Goal: Task Accomplishment & Management: Complete application form

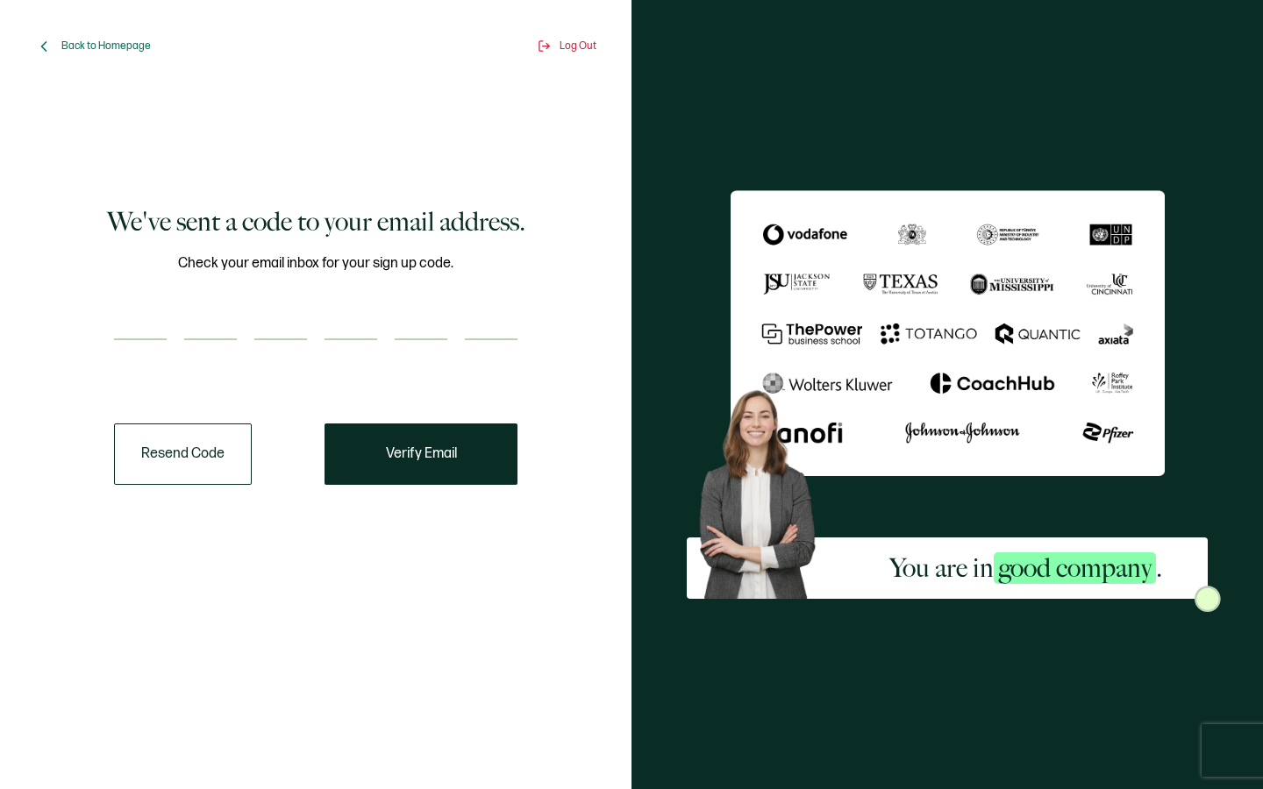
click at [349, 324] on input "number" at bounding box center [351, 322] width 53 height 35
click at [122, 310] on input "number" at bounding box center [140, 322] width 53 height 35
type input "4"
type input "0"
type input "9"
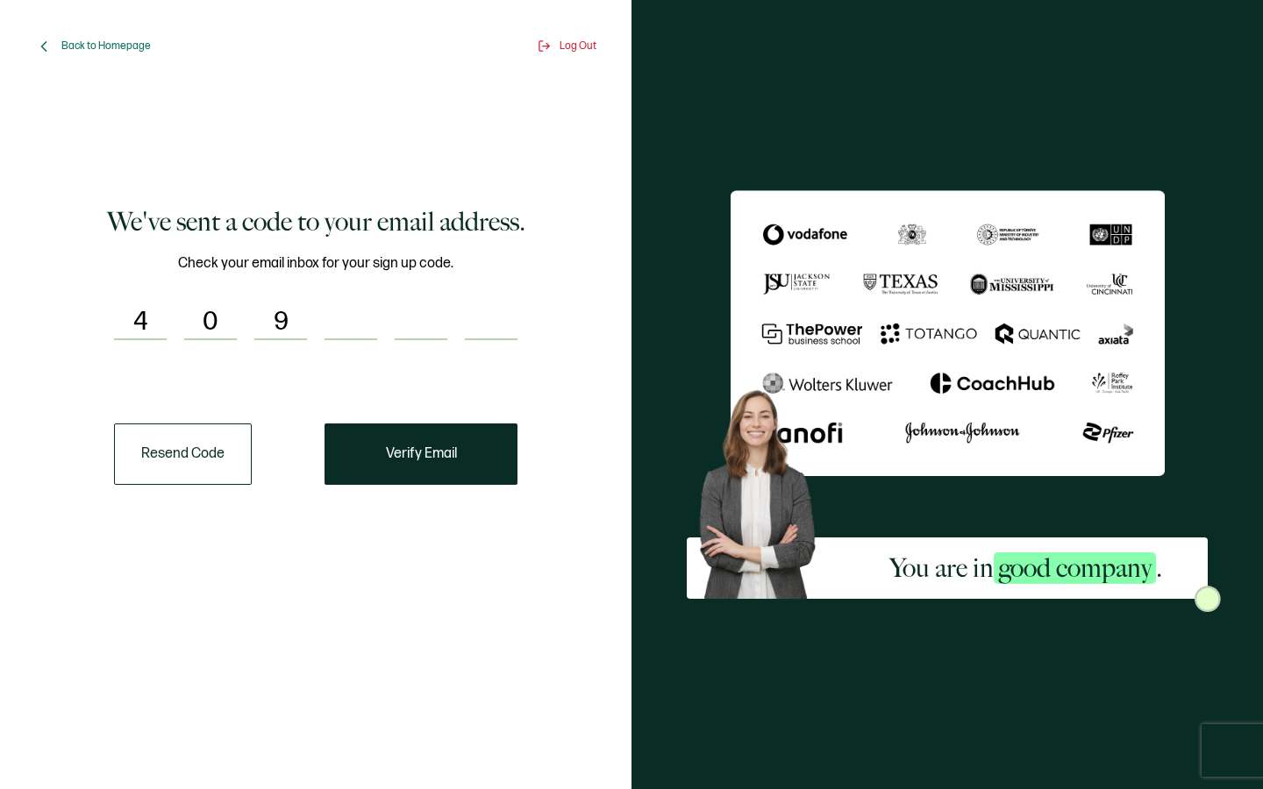
type input "7"
type input "3"
type input "9"
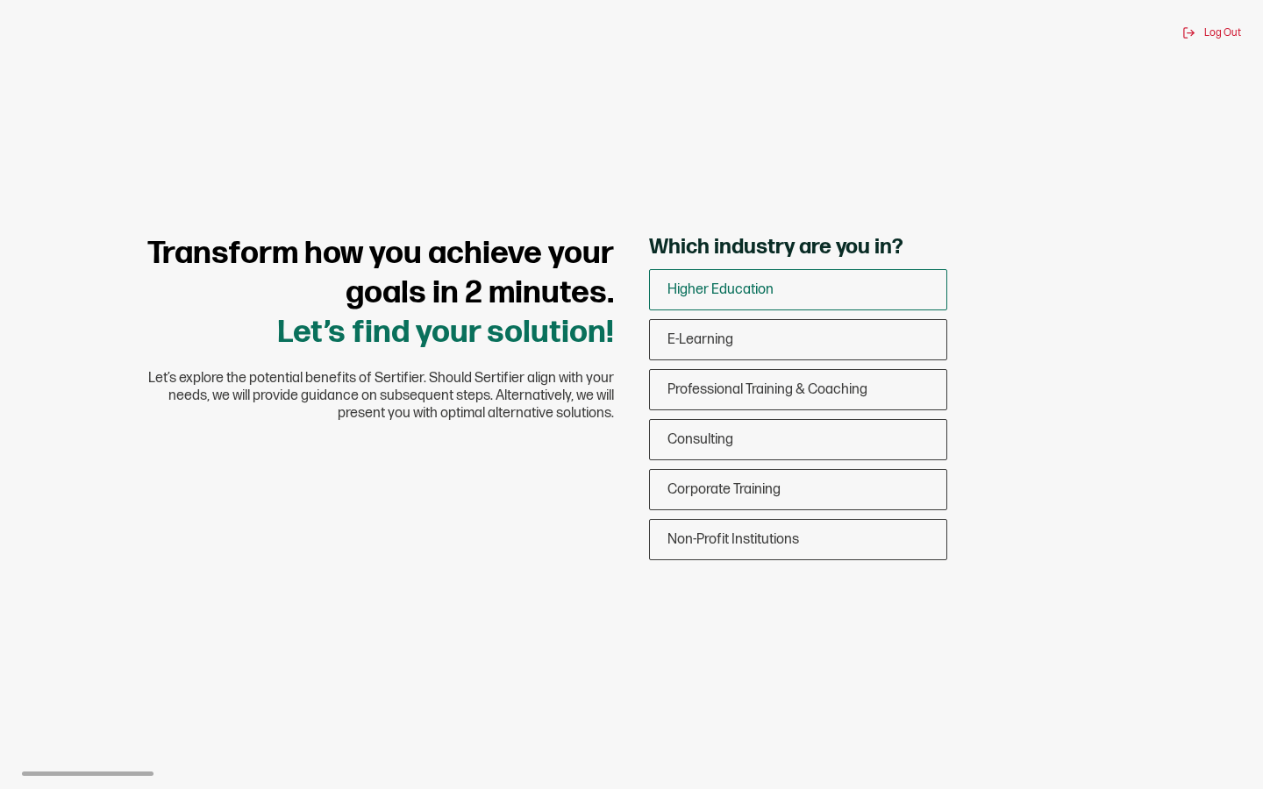
click at [743, 292] on span "Higher Education" at bounding box center [720, 290] width 106 height 17
click at [0, 0] on input "Higher Education" at bounding box center [0, 0] width 0 height 0
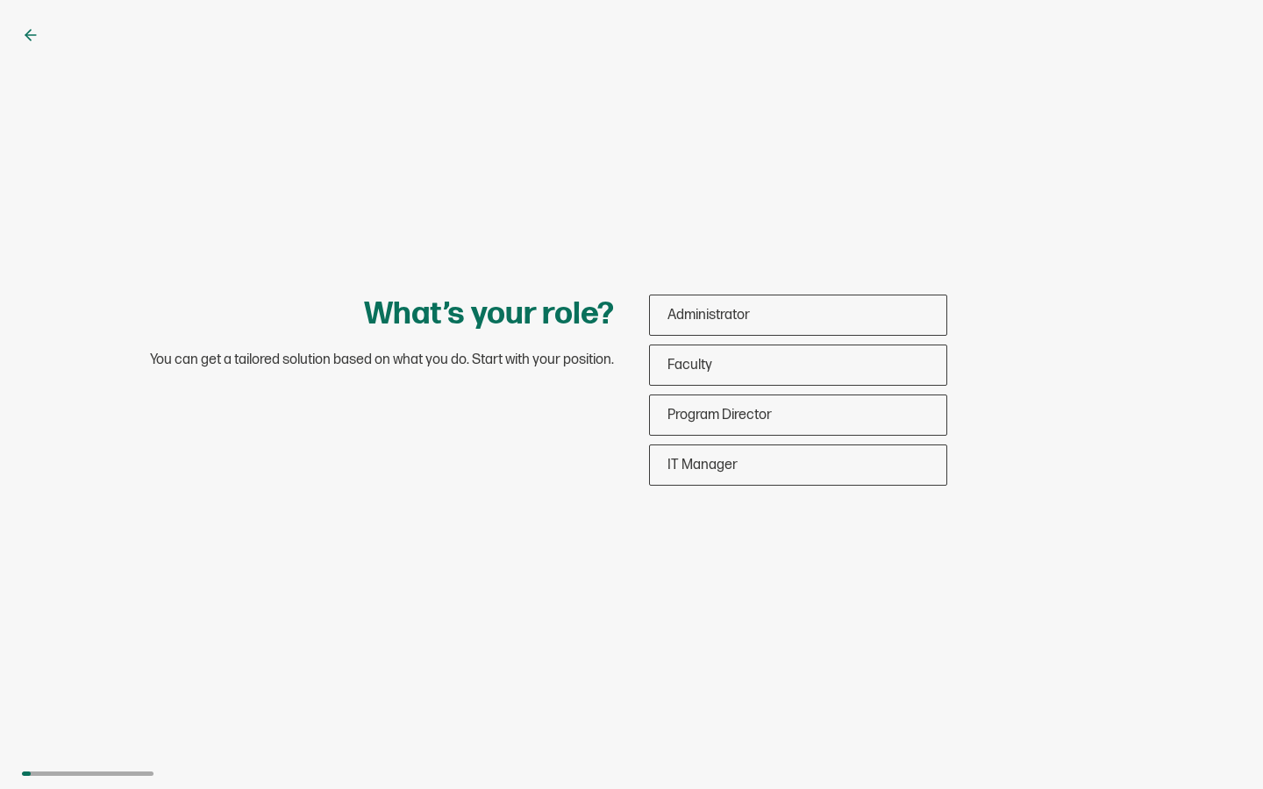
click at [30, 32] on icon at bounding box center [31, 35] width 18 height 18
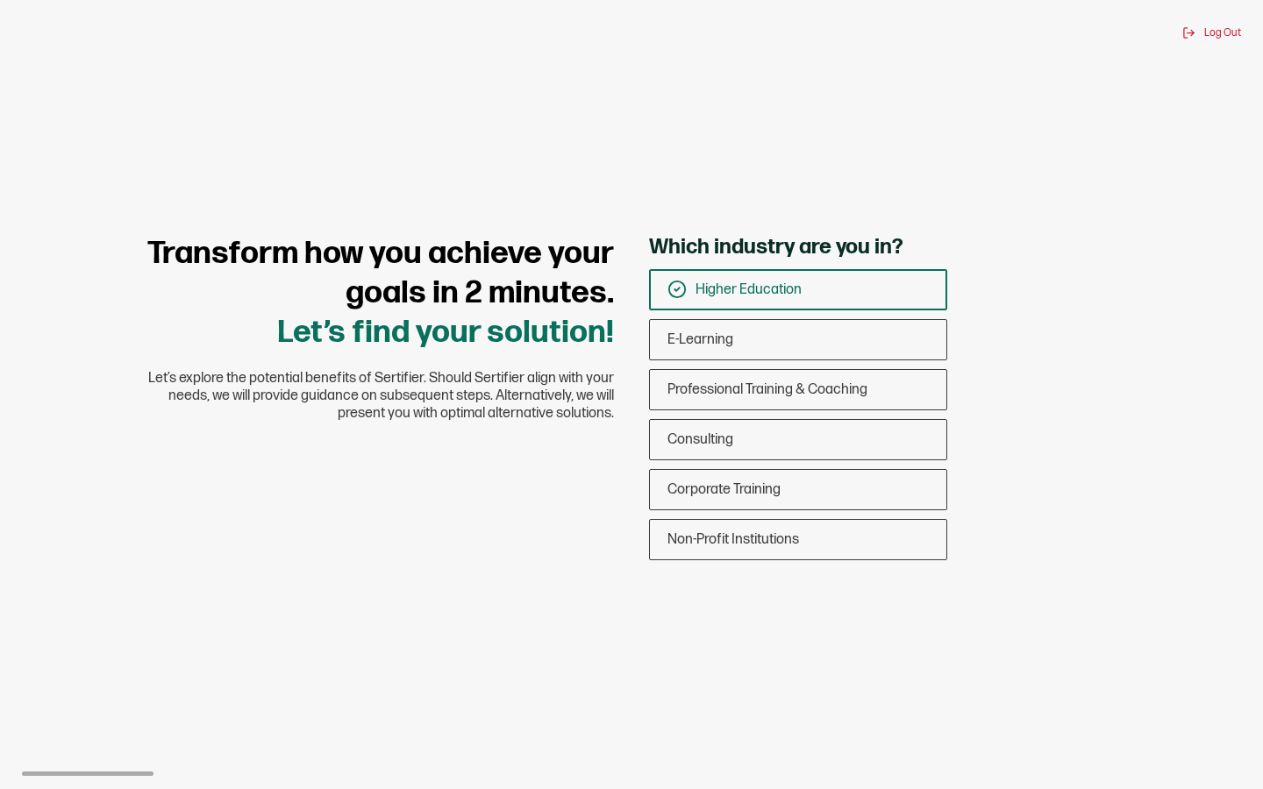
click at [839, 282] on div "Higher Education" at bounding box center [798, 289] width 296 height 41
click at [0, 0] on input "Higher Education" at bounding box center [0, 0] width 0 height 0
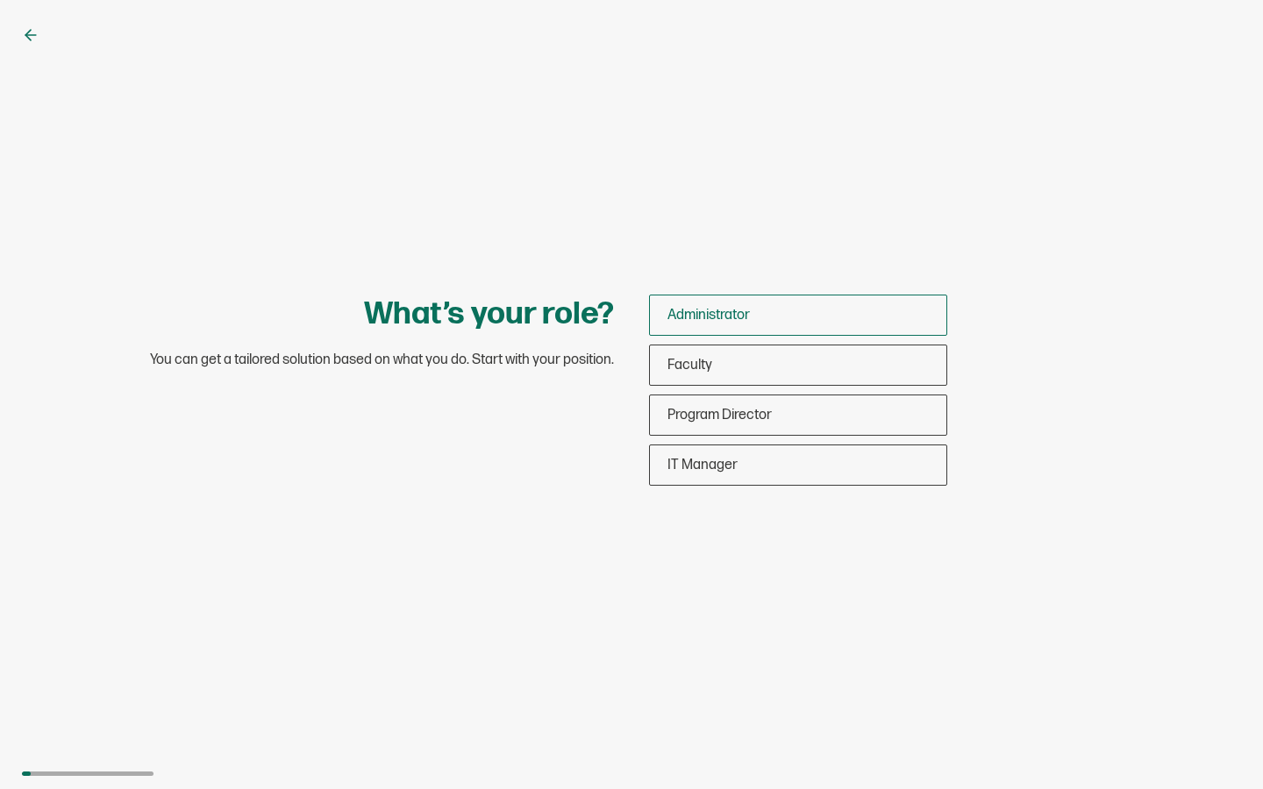
click at [826, 314] on div "Administrator" at bounding box center [798, 315] width 296 height 41
click at [0, 0] on input "Administrator" at bounding box center [0, 0] width 0 height 0
click at [775, 296] on div "Administrator" at bounding box center [798, 315] width 296 height 41
click at [0, 0] on input "Administrator" at bounding box center [0, 0] width 0 height 0
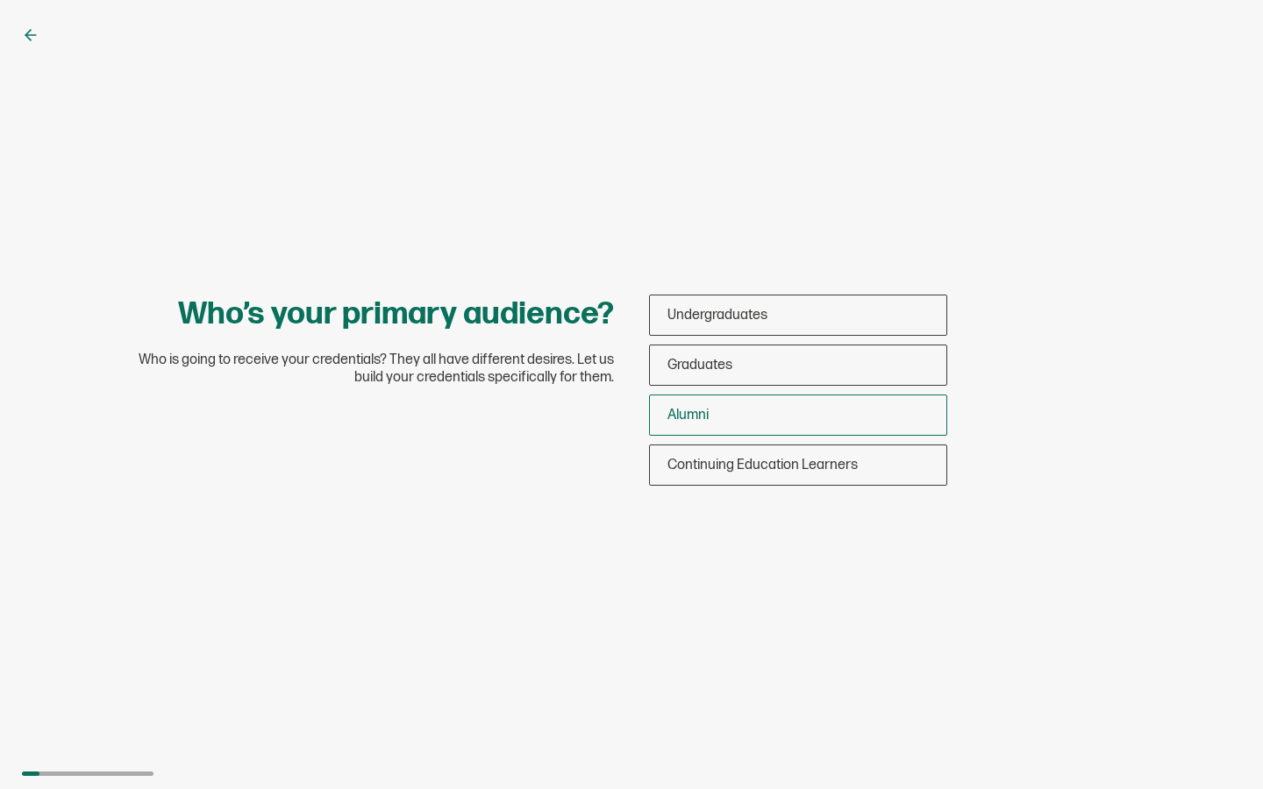
click at [717, 414] on div "Alumni" at bounding box center [798, 415] width 296 height 41
click at [0, 0] on input "Alumni" at bounding box center [0, 0] width 0 height 0
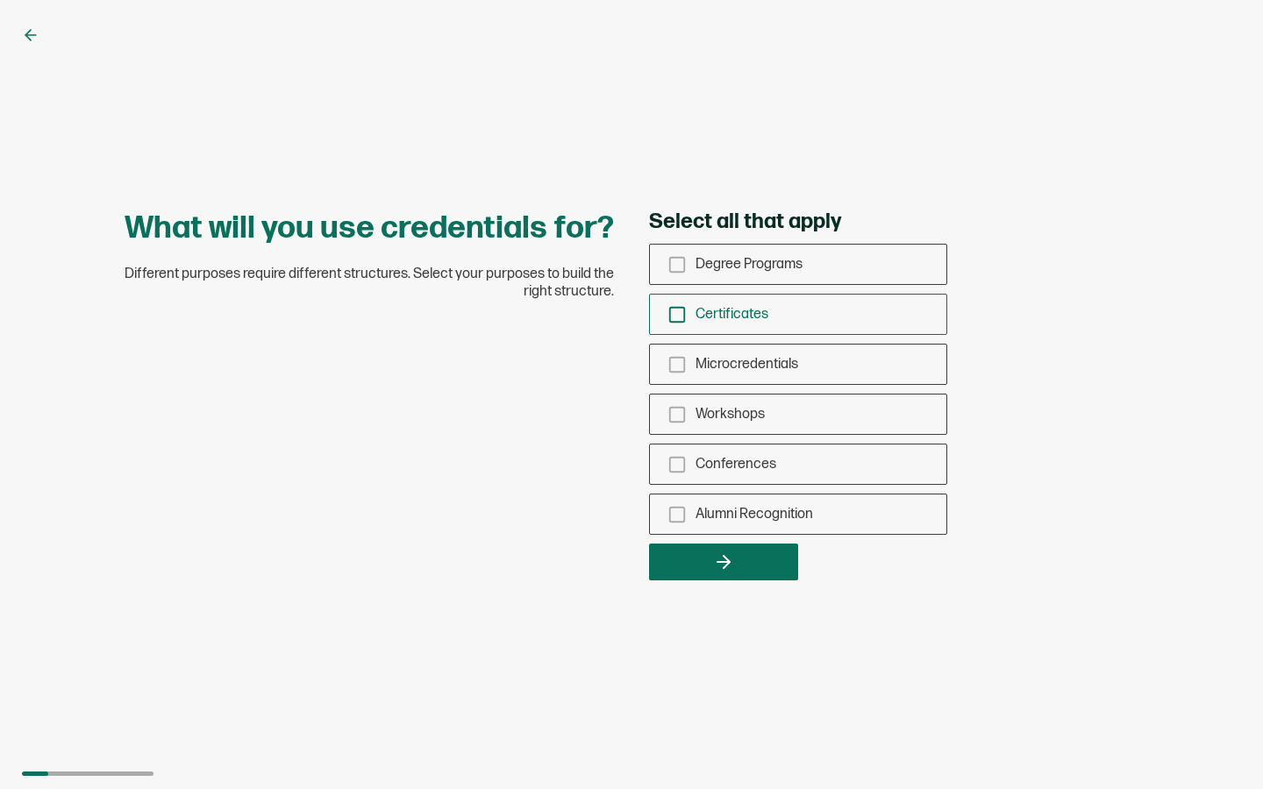
click at [750, 312] on span "Certificates" at bounding box center [732, 314] width 73 height 17
click at [0, 0] on input "Certificates" at bounding box center [0, 0] width 0 height 0
click at [732, 456] on span "Conferences" at bounding box center [736, 464] width 81 height 17
click at [0, 0] on input "Conferences" at bounding box center [0, 0] width 0 height 0
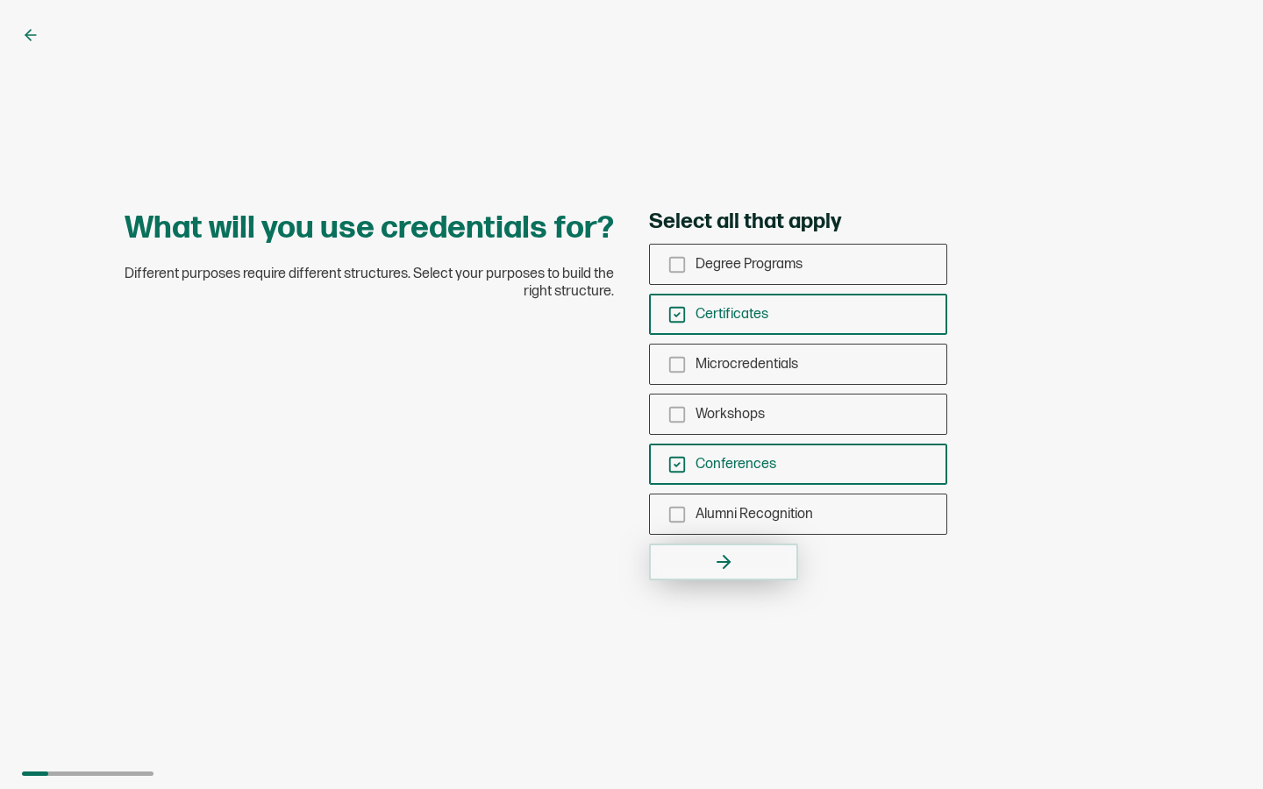
click at [732, 556] on icon "button" at bounding box center [723, 562] width 21 height 21
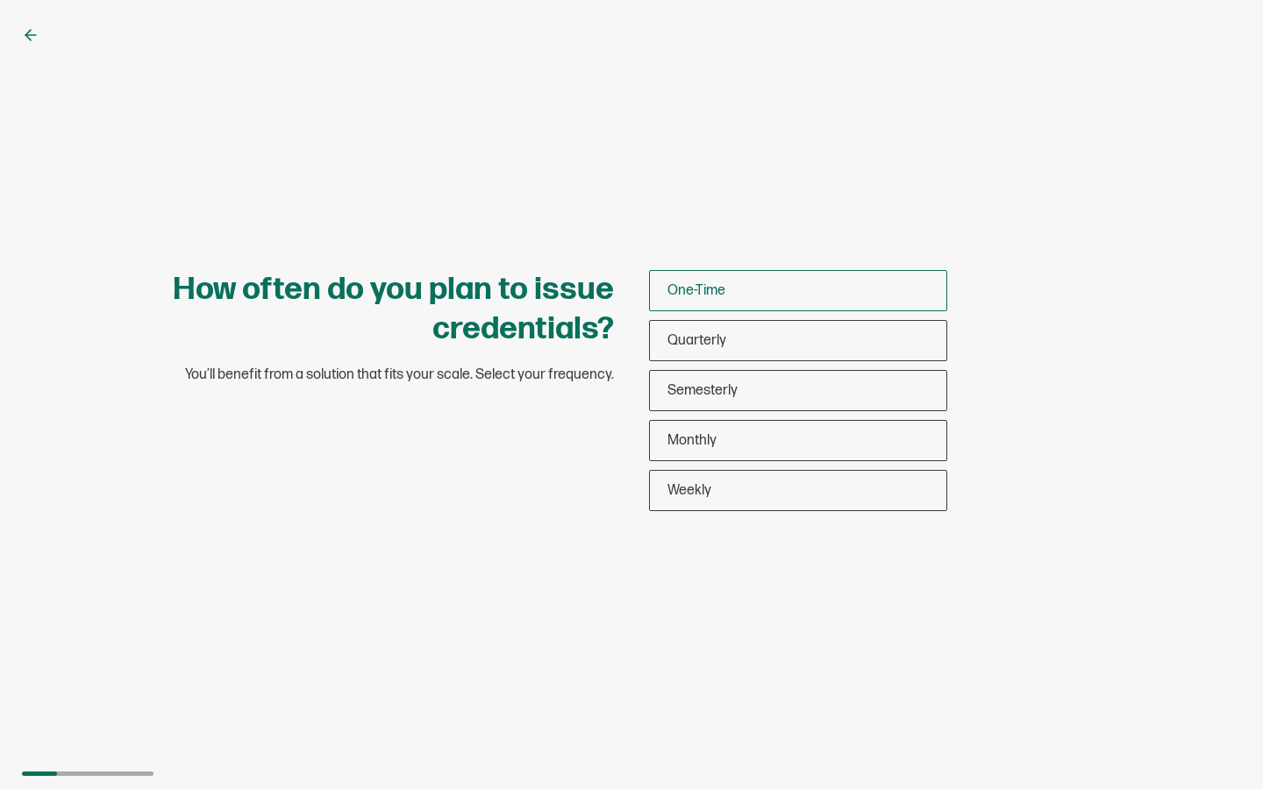
click at [760, 285] on div "One-Time" at bounding box center [798, 290] width 296 height 41
click at [0, 0] on input "One-Time" at bounding box center [0, 0] width 0 height 0
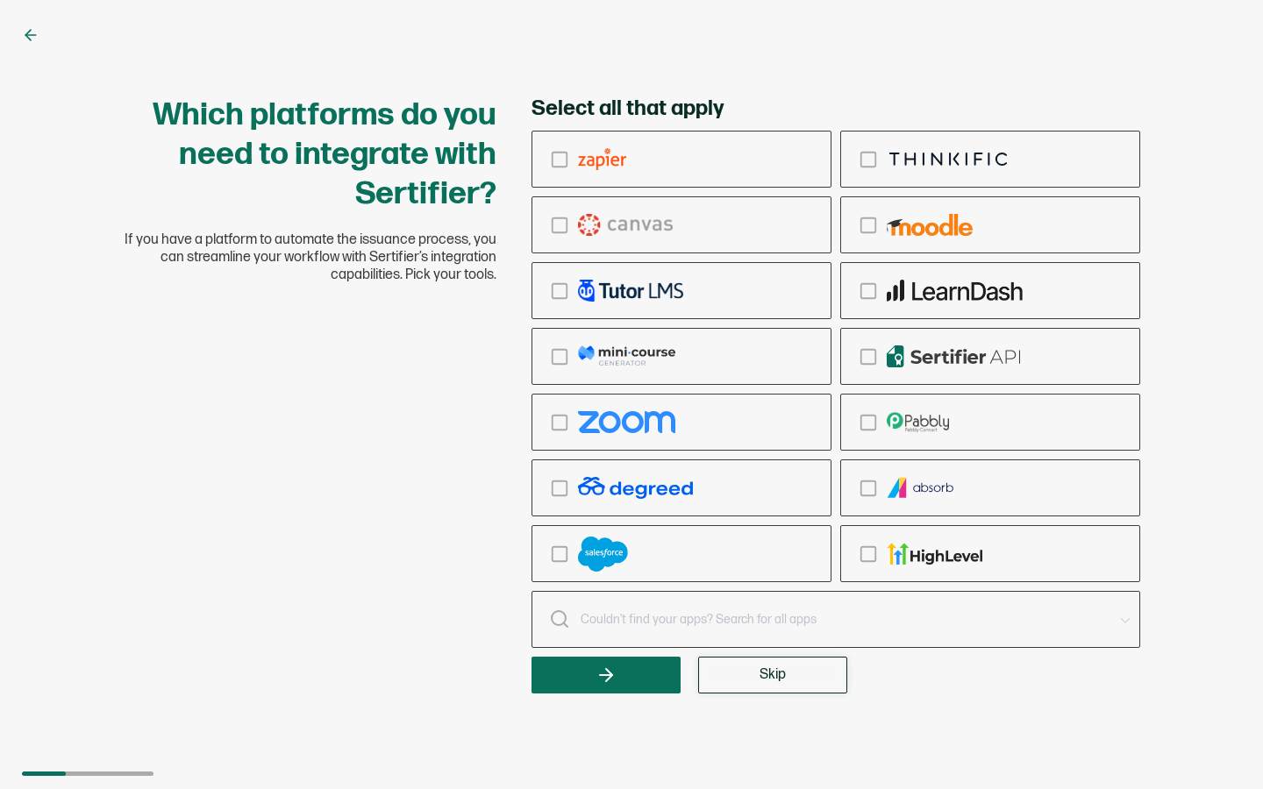
click at [738, 674] on button "Skip" at bounding box center [772, 675] width 149 height 37
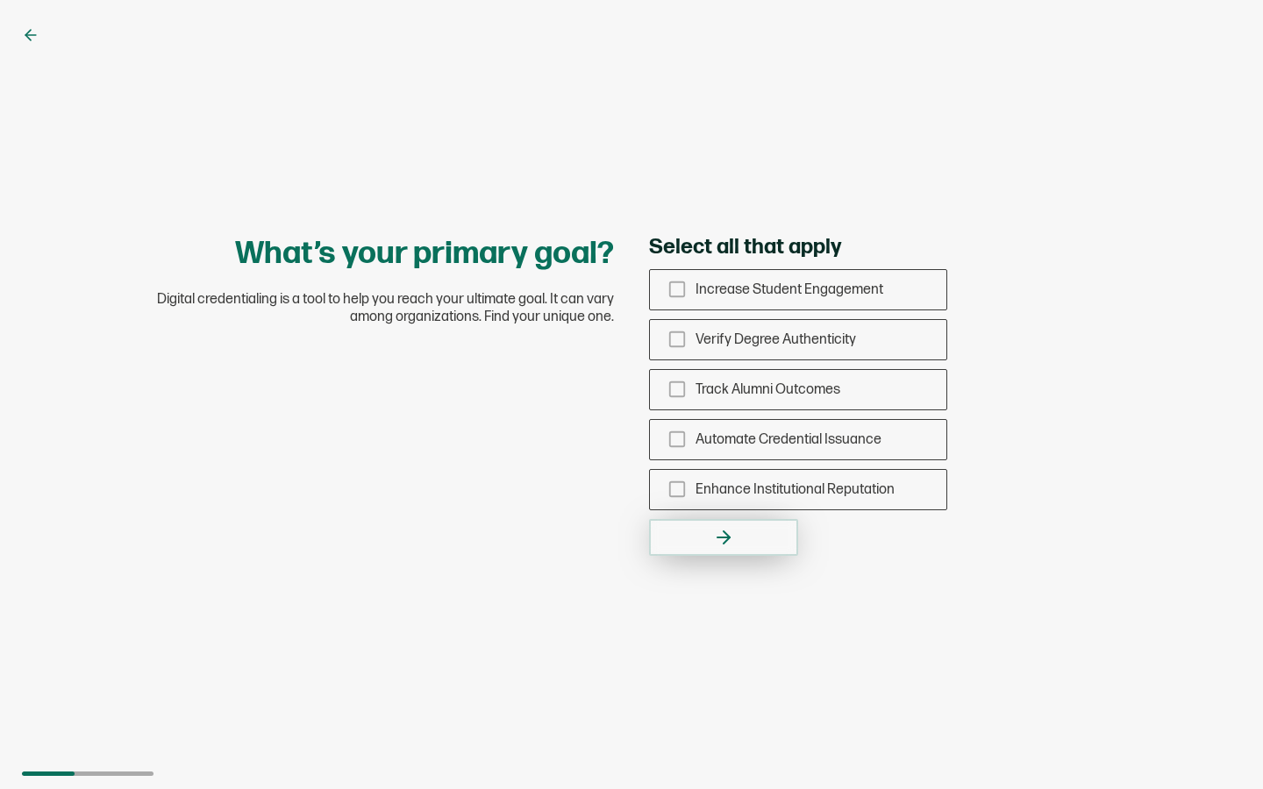
click at [762, 525] on button "button" at bounding box center [723, 537] width 149 height 37
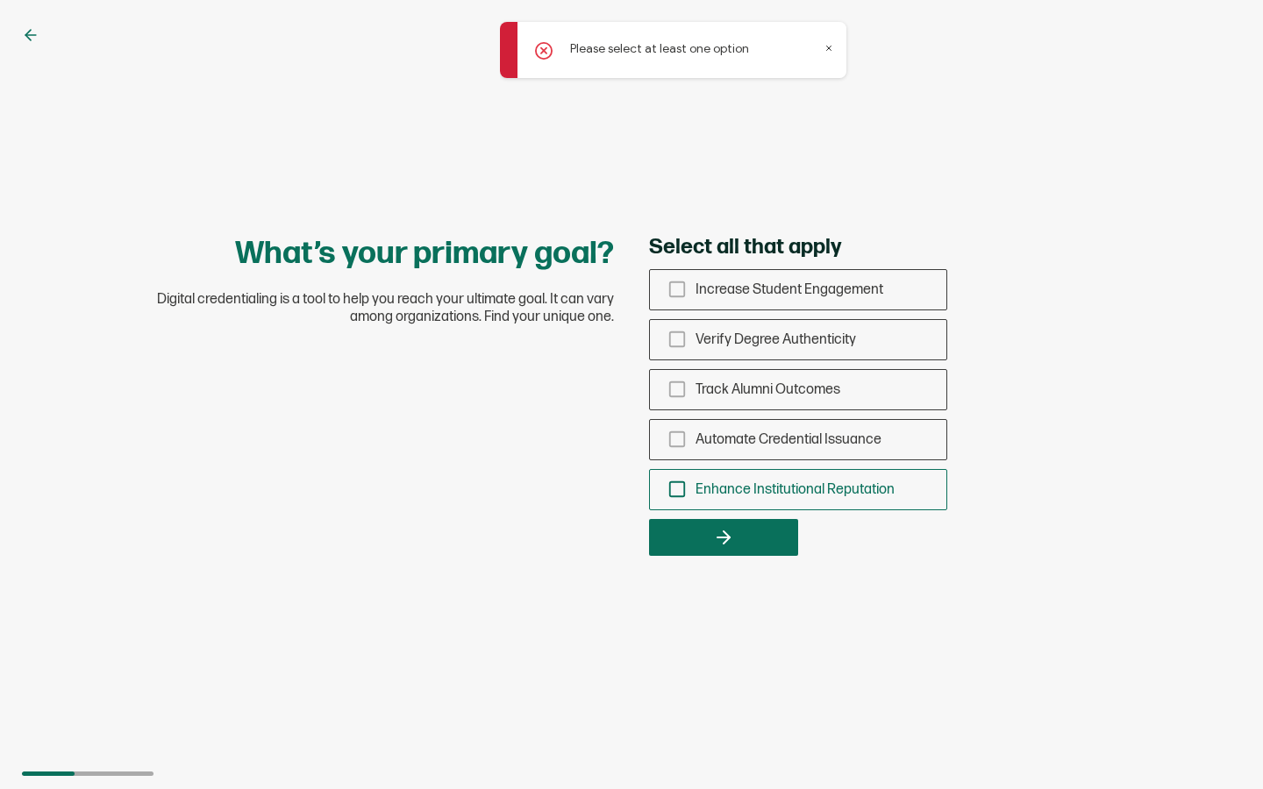
click at [787, 490] on span "Enhance Institutional Reputation" at bounding box center [795, 490] width 199 height 17
click at [0, 0] on input "Enhance Institutional Reputation" at bounding box center [0, 0] width 0 height 0
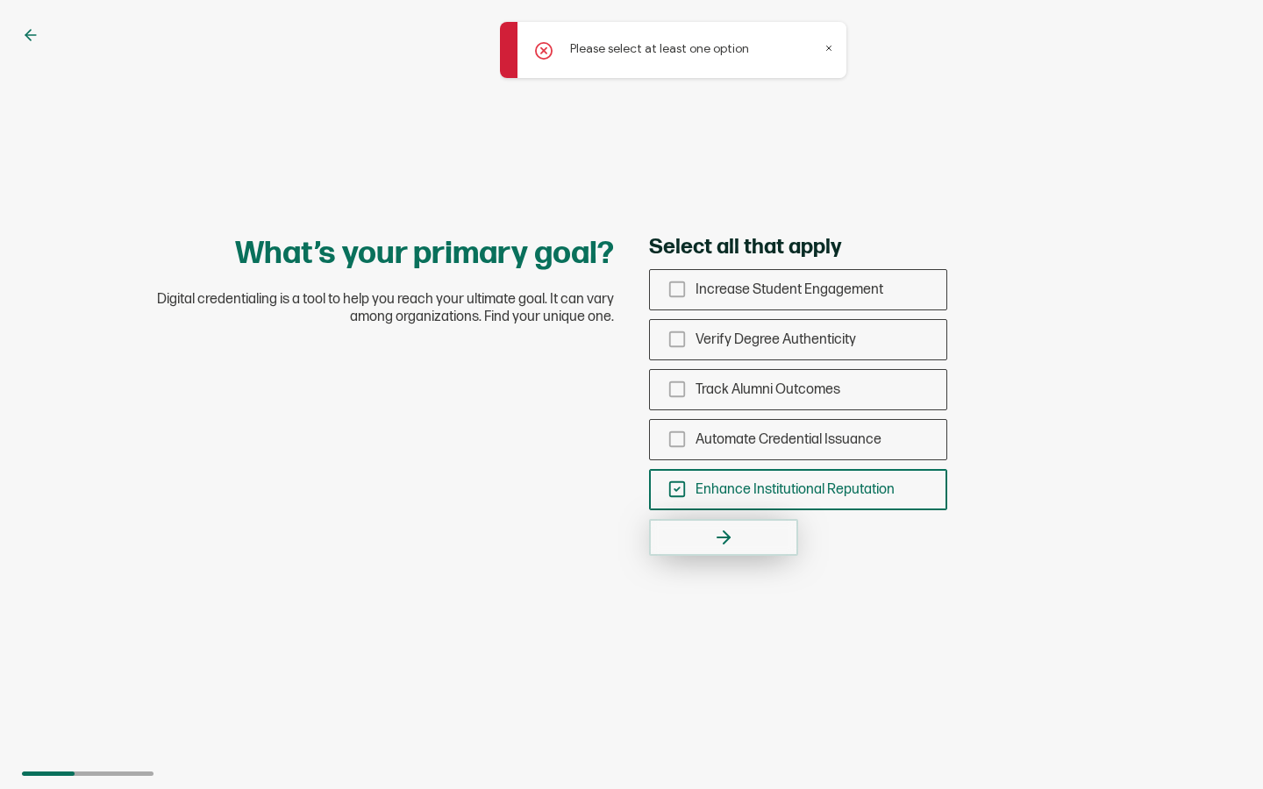
click at [768, 544] on button "button" at bounding box center [723, 537] width 149 height 37
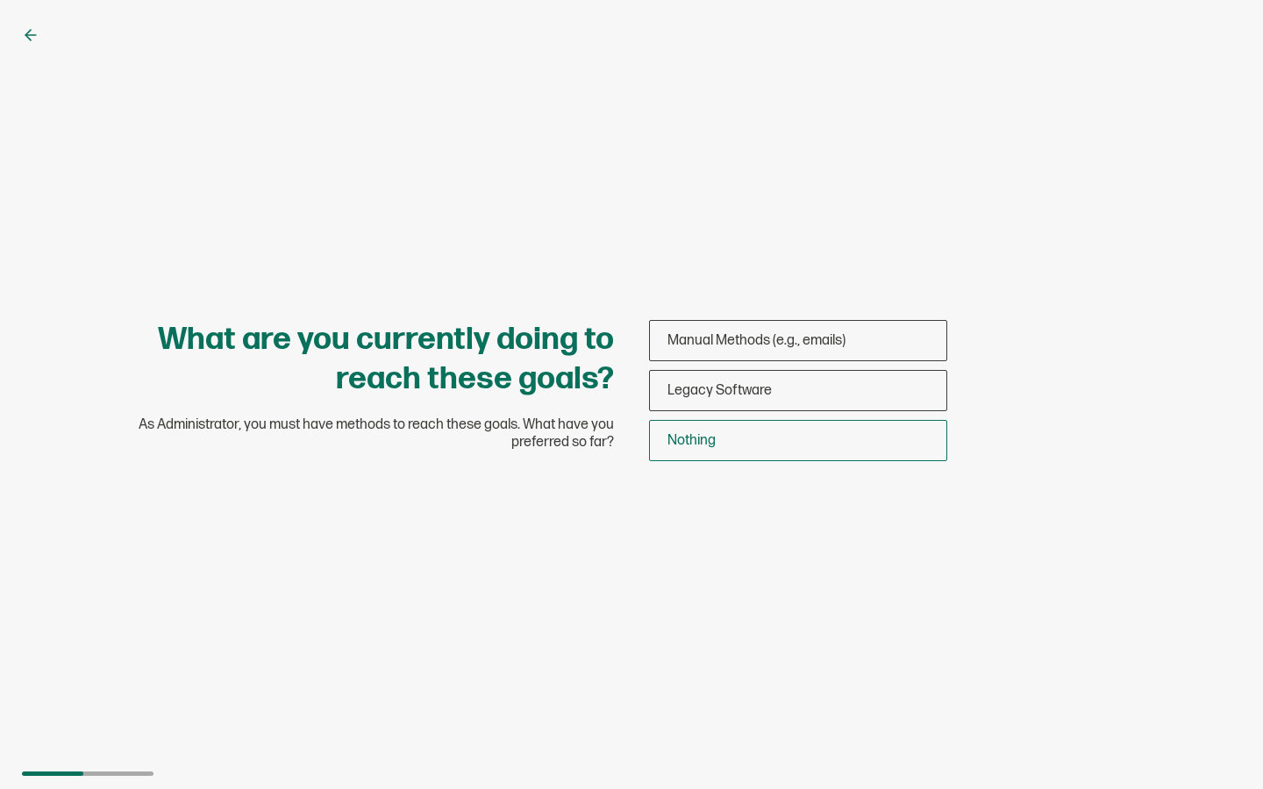
click at [739, 428] on div "Nothing" at bounding box center [798, 440] width 296 height 41
click at [0, 0] on input "Nothing" at bounding box center [0, 0] width 0 height 0
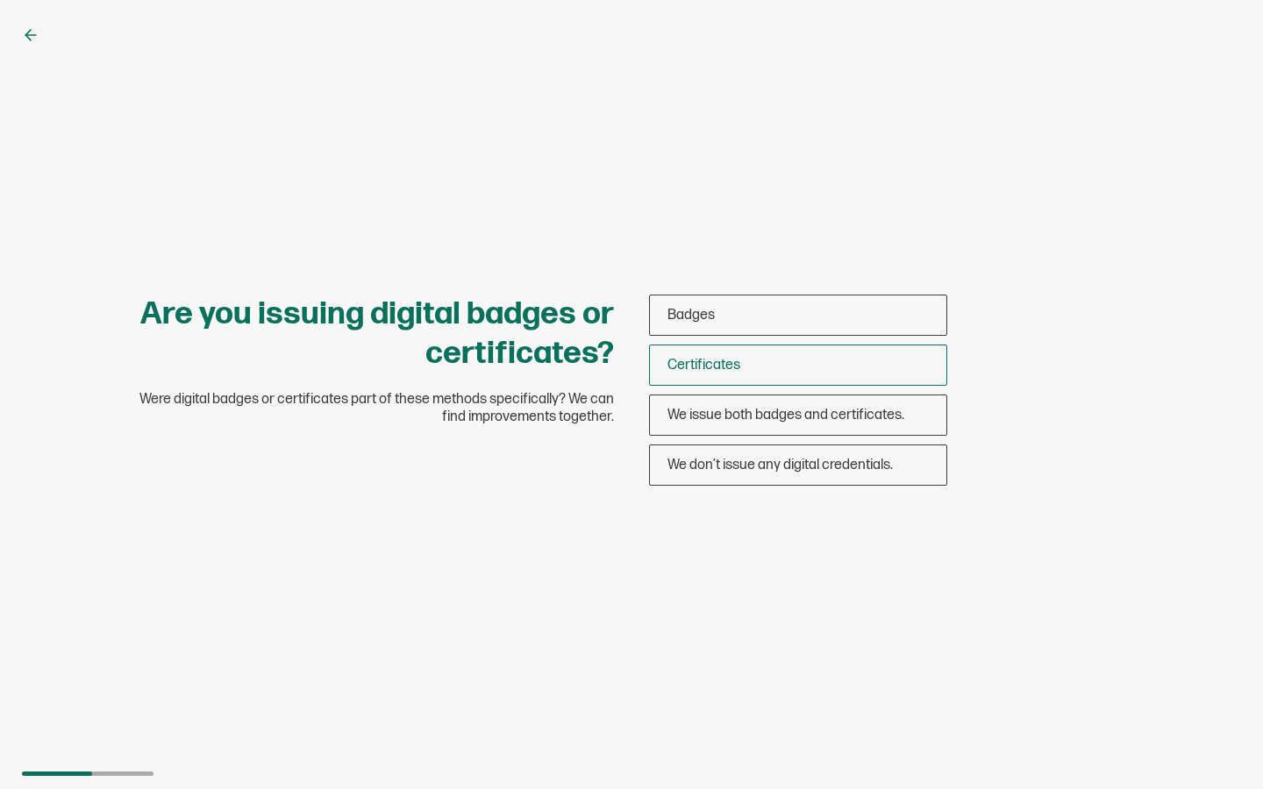
click at [760, 357] on div "Certificates" at bounding box center [798, 365] width 296 height 41
click at [0, 0] on input "Certificates" at bounding box center [0, 0] width 0 height 0
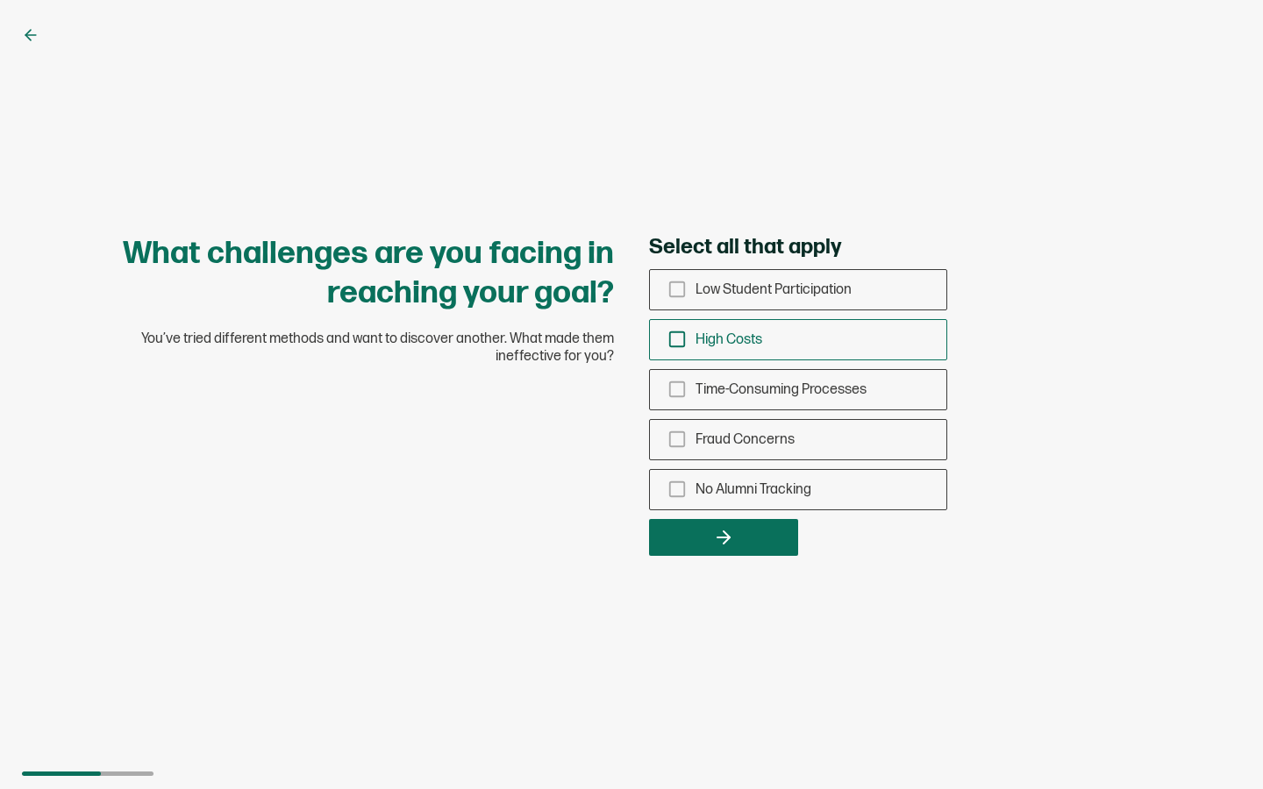
click at [774, 347] on div "High Costs" at bounding box center [798, 339] width 296 height 41
click at [0, 0] on input "High Costs" at bounding box center [0, 0] width 0 height 0
click at [760, 497] on div "No Alumni Tracking" at bounding box center [798, 489] width 296 height 41
click at [0, 0] on input "No Alumni Tracking" at bounding box center [0, 0] width 0 height 0
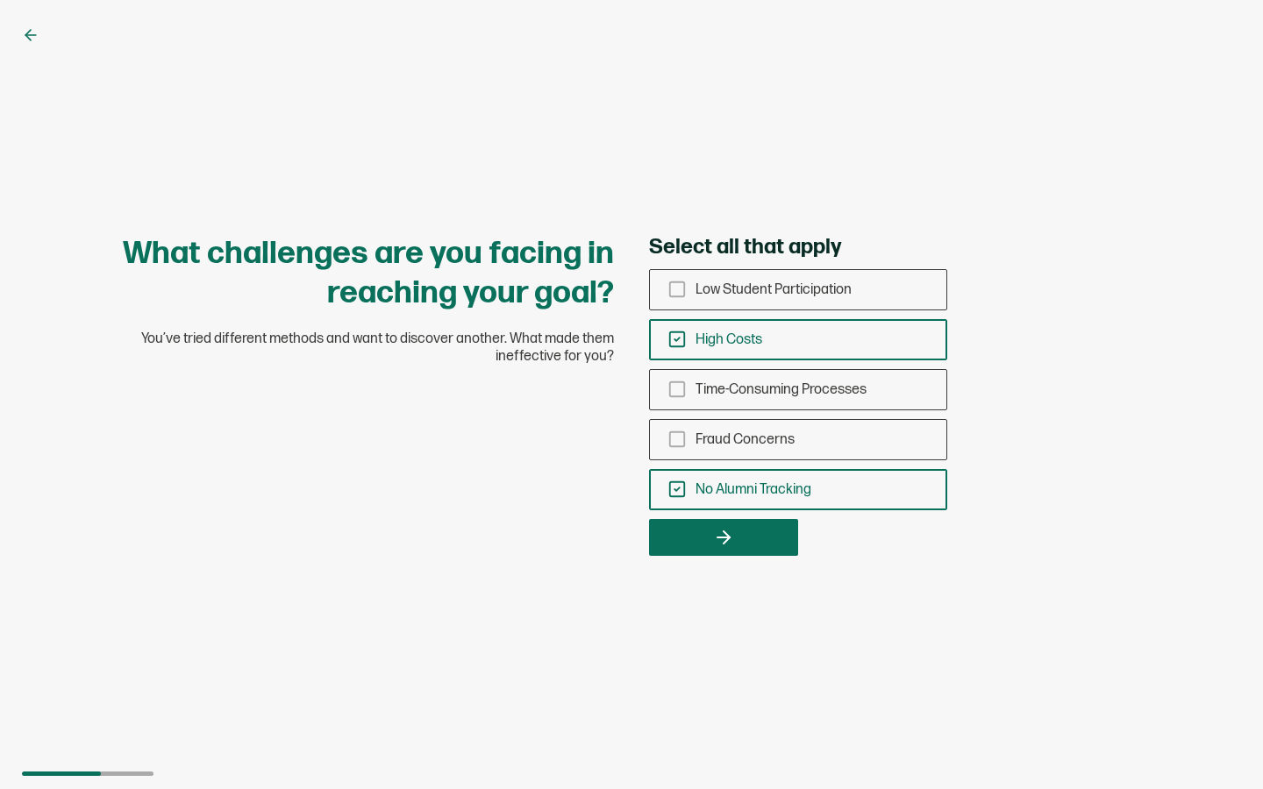
click at [759, 492] on span "No Alumni Tracking" at bounding box center [754, 490] width 116 height 17
click at [0, 0] on input "No Alumni Tracking" at bounding box center [0, 0] width 0 height 0
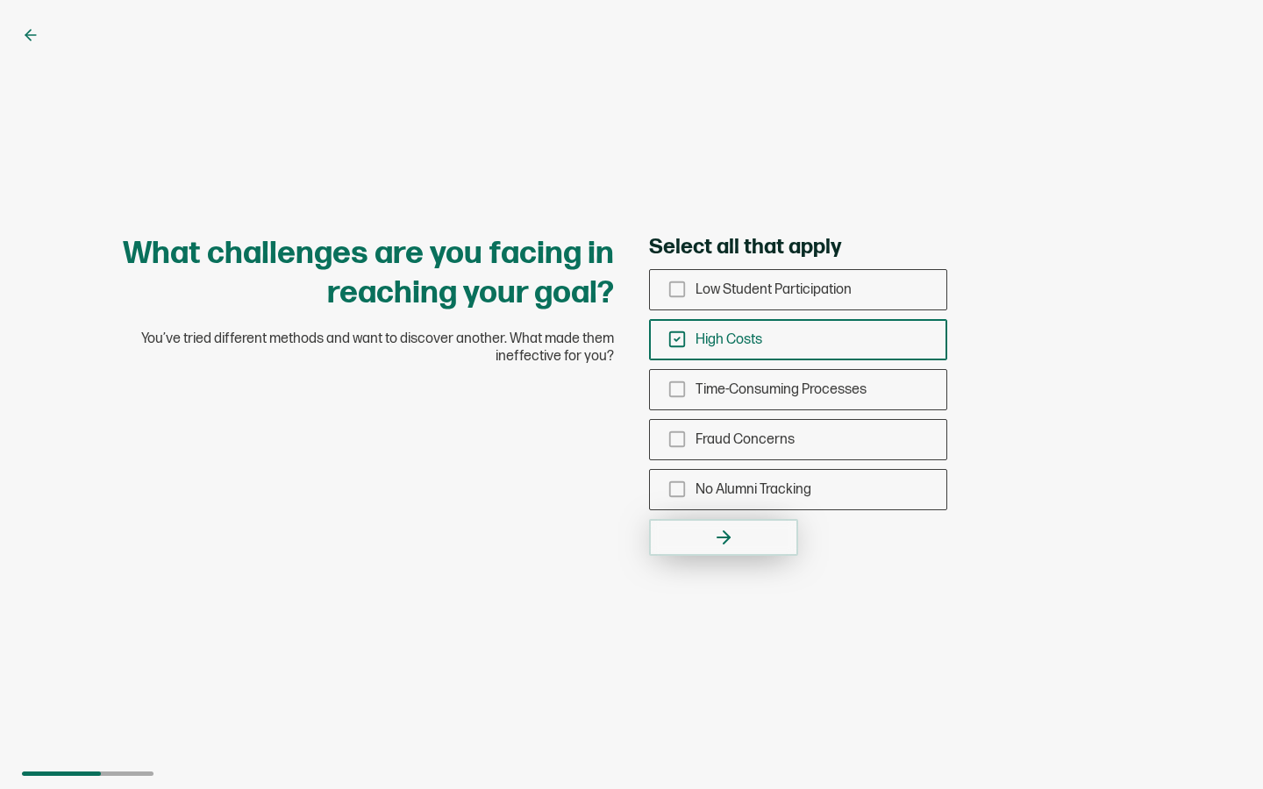
click at [758, 532] on button "button" at bounding box center [723, 537] width 149 height 37
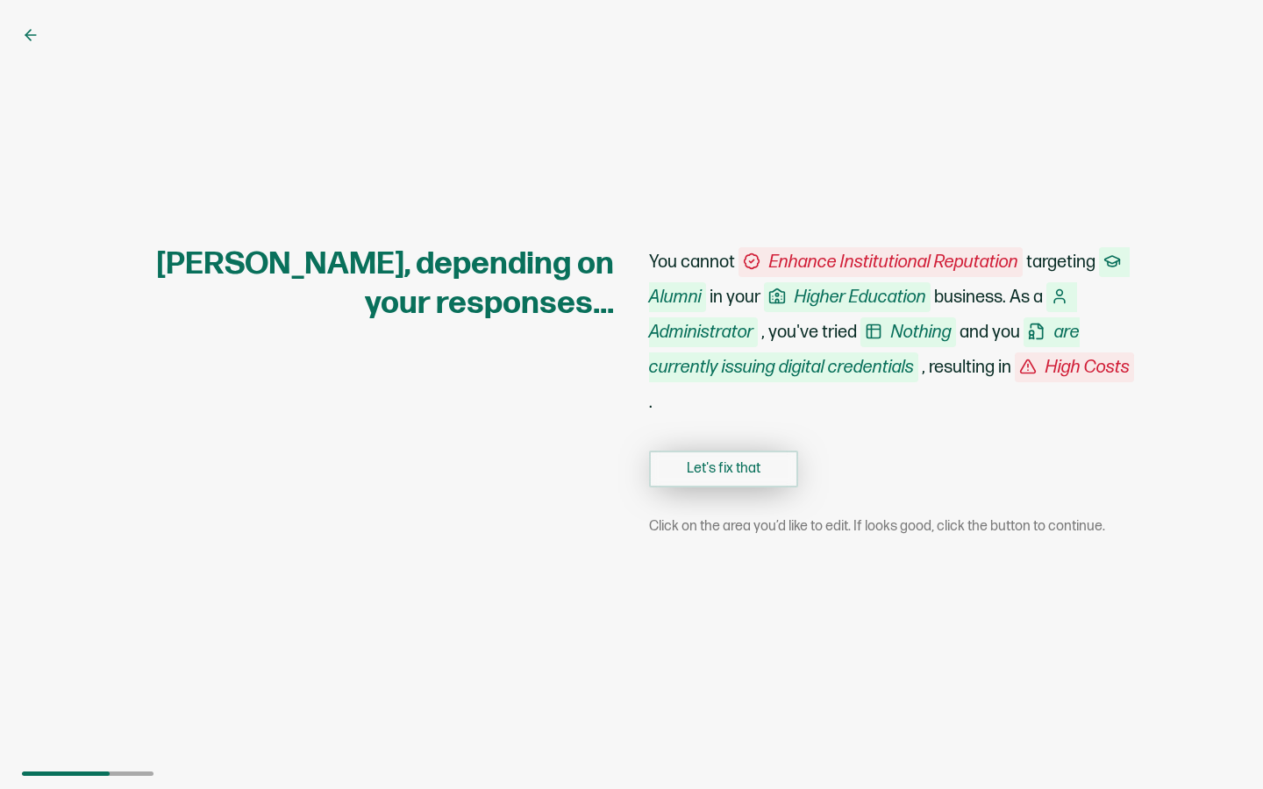
click at [760, 472] on button "Let's fix that" at bounding box center [723, 469] width 149 height 37
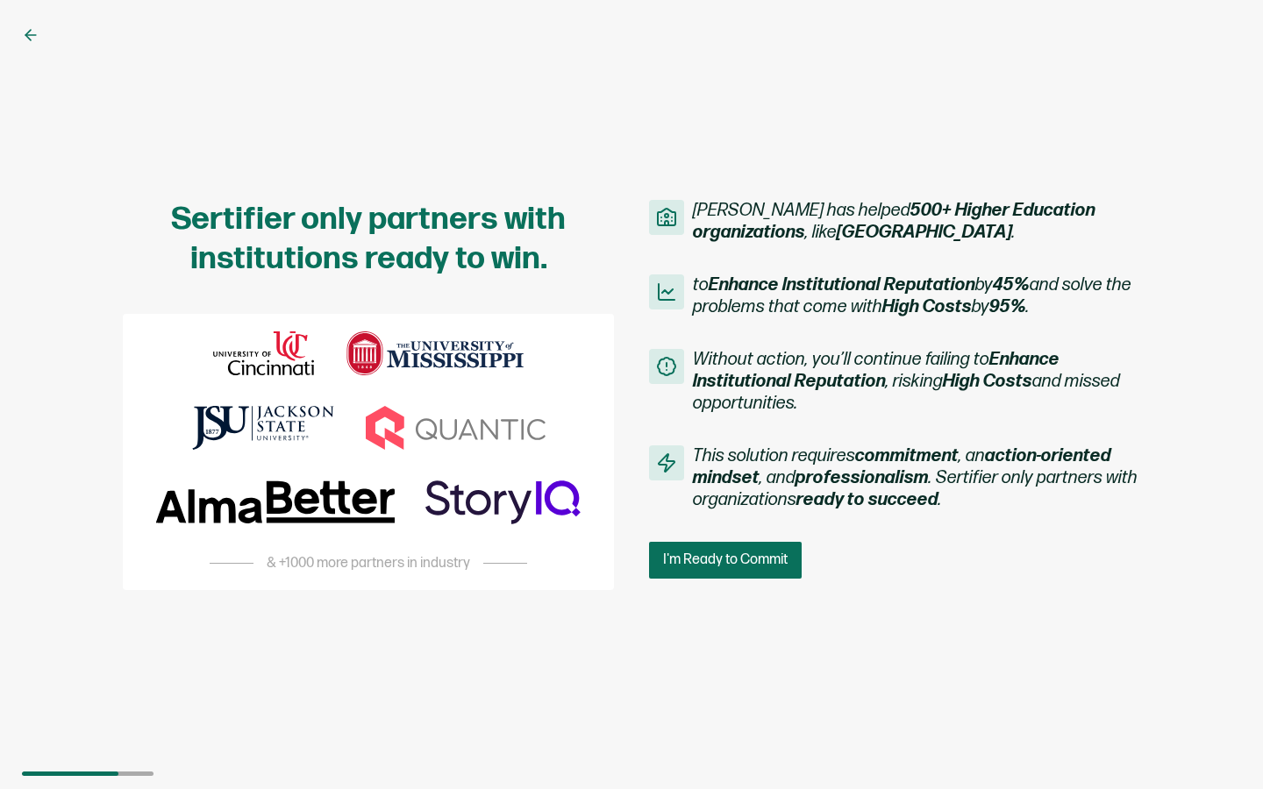
click at [32, 48] on div "Sertifier only partners with institutions ready to win. & +1000 more partners i…" at bounding box center [631, 394] width 1263 height 789
click at [32, 24] on div "Sertifier only partners with institutions ready to win. & +1000 more partners i…" at bounding box center [631, 394] width 1263 height 789
click at [29, 28] on icon at bounding box center [31, 35] width 18 height 18
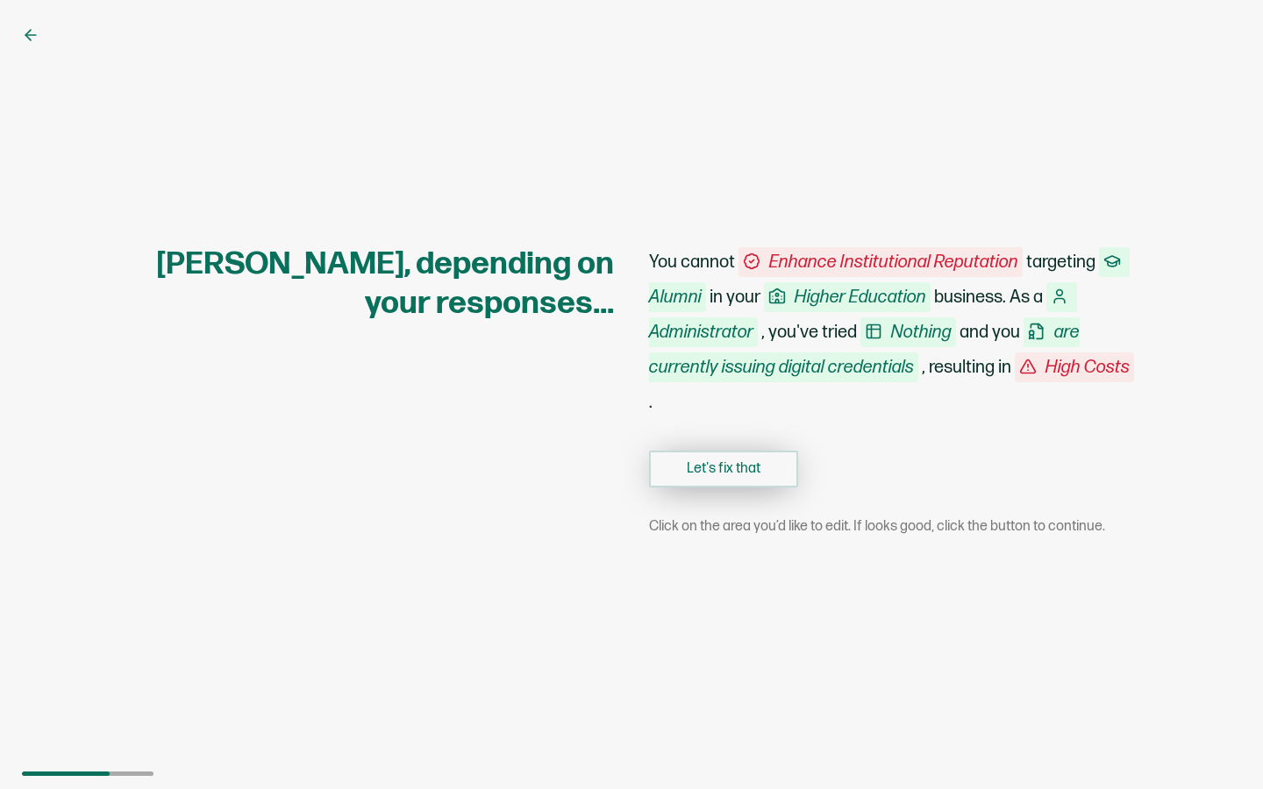
click at [759, 457] on button "Let's fix that" at bounding box center [723, 469] width 149 height 37
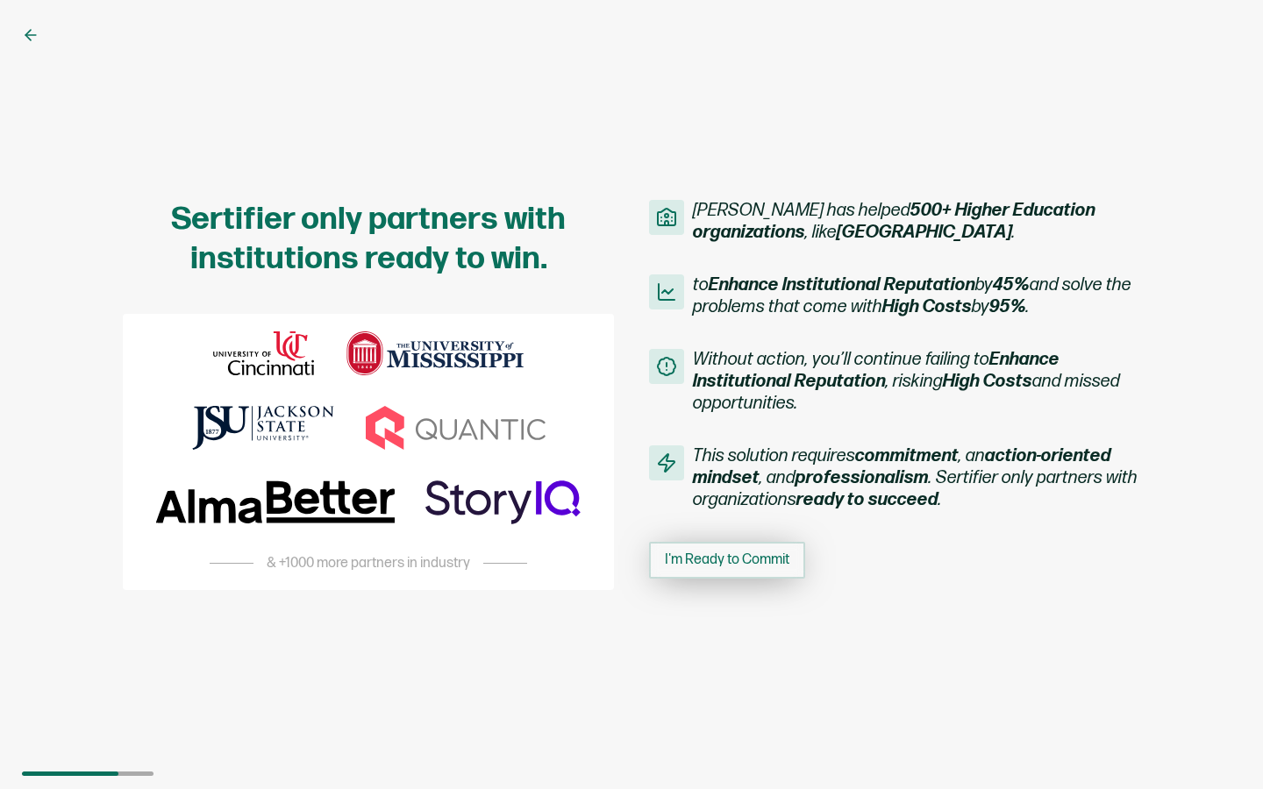
click at [755, 558] on span "I'm Ready to Commit" at bounding box center [727, 560] width 125 height 14
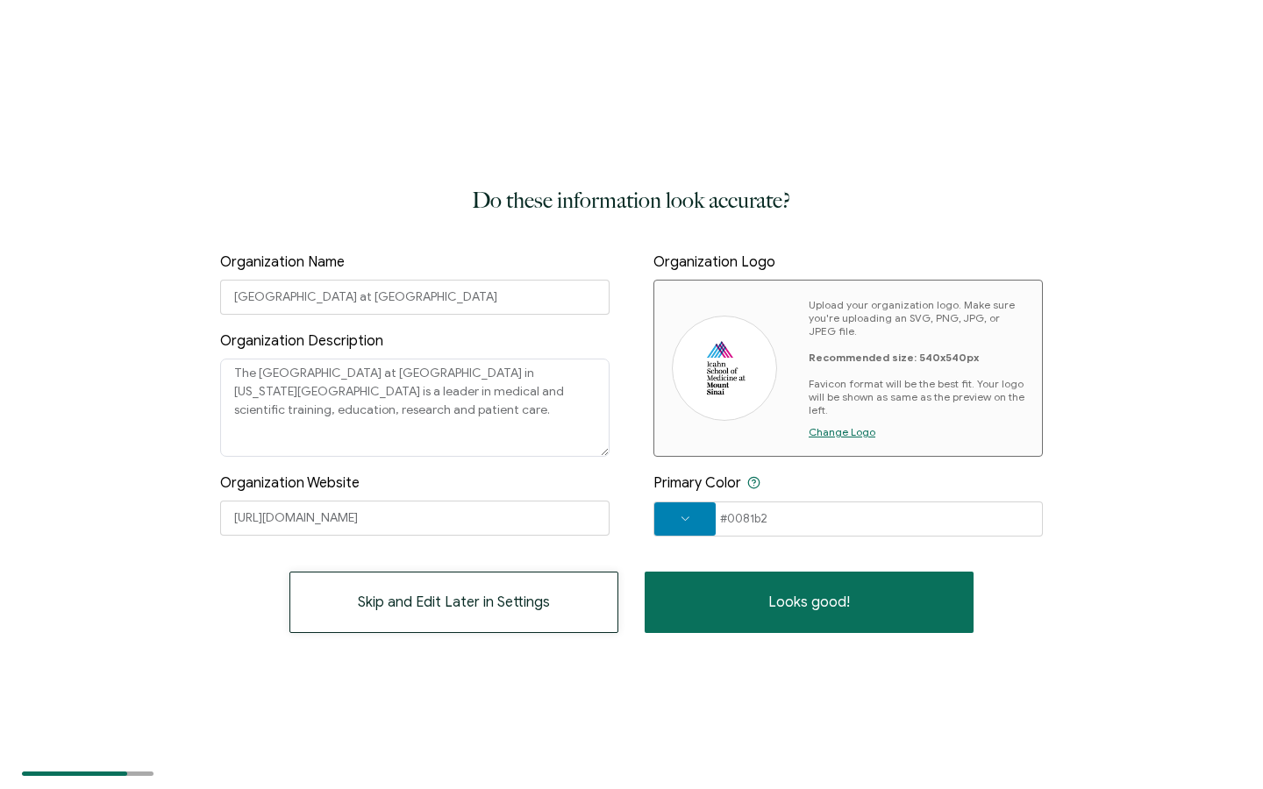
click at [553, 605] on button "Skip and Edit Later in Settings" at bounding box center [453, 602] width 329 height 61
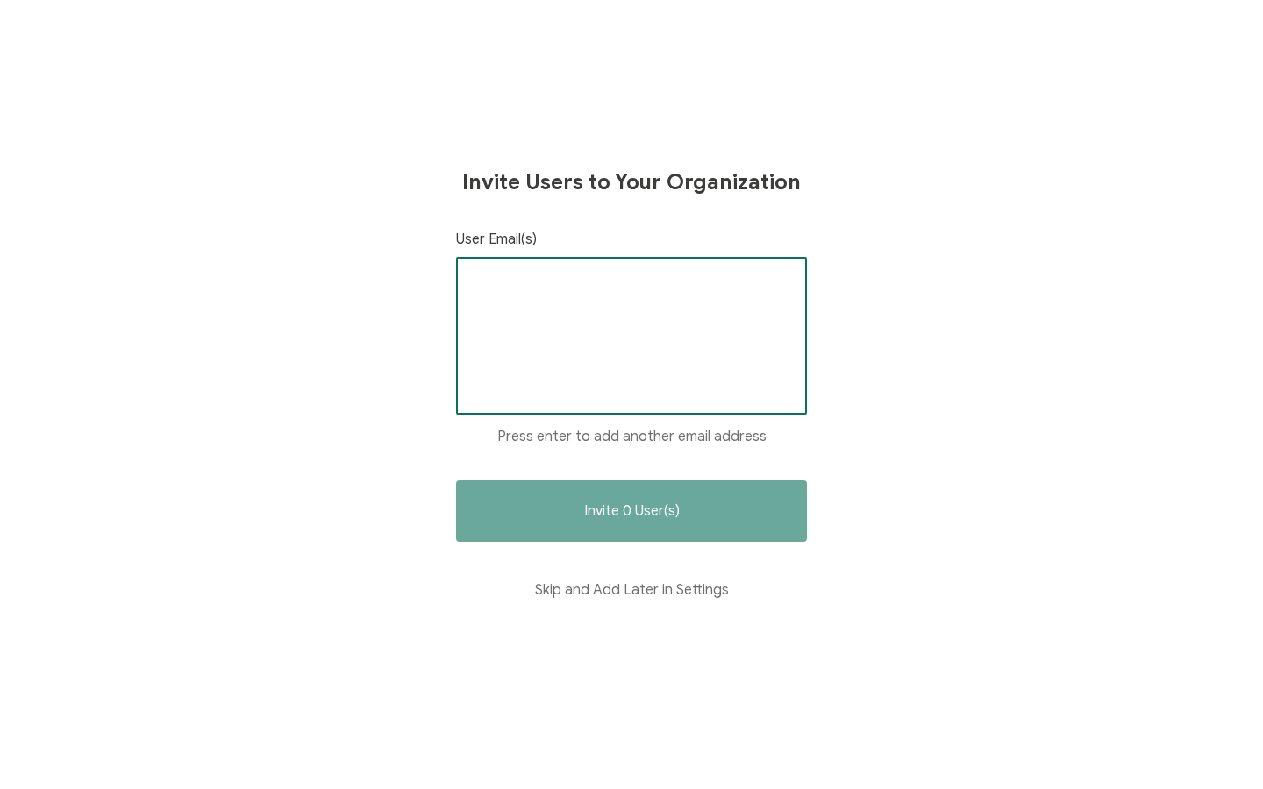
click at [575, 282] on input "text" at bounding box center [631, 285] width 321 height 26
click at [599, 581] on button "Skip and Add Later in Settings" at bounding box center [631, 590] width 351 height 61
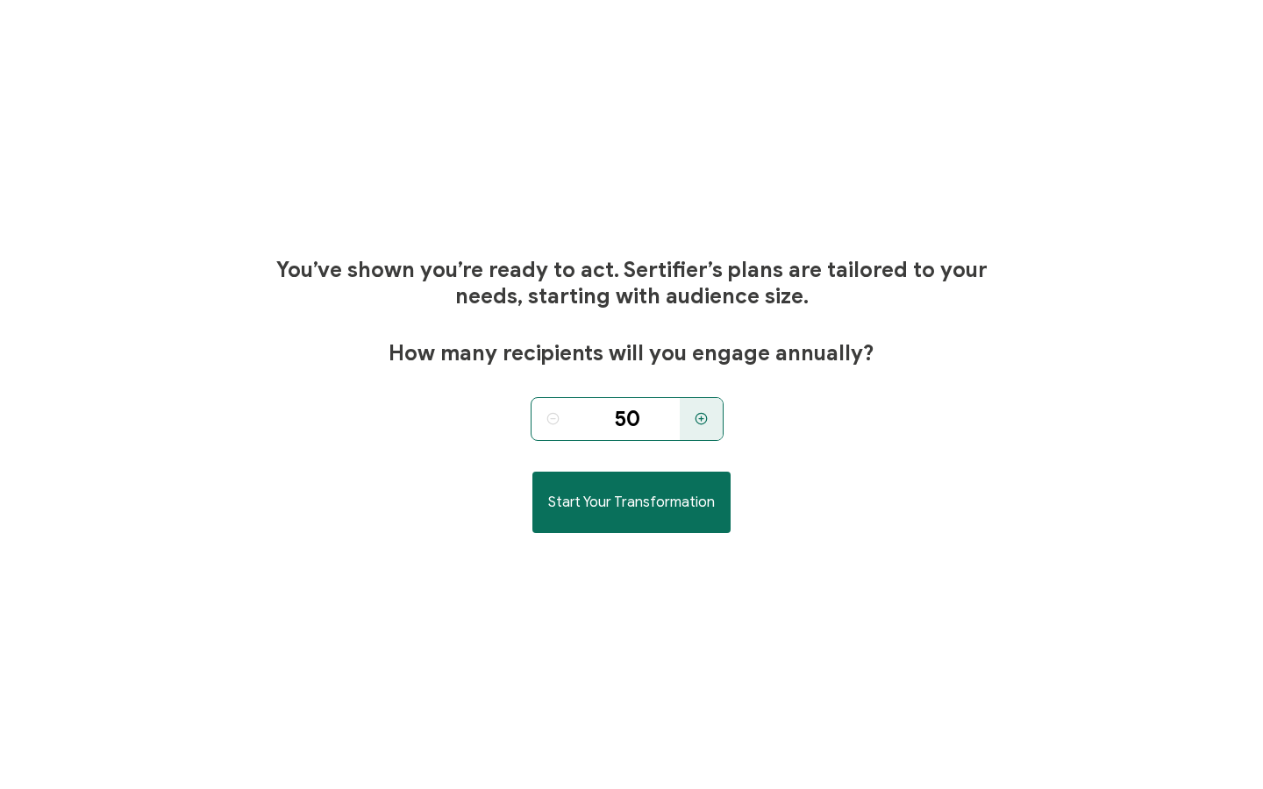
click at [551, 419] on icon at bounding box center [552, 418] width 13 height 13
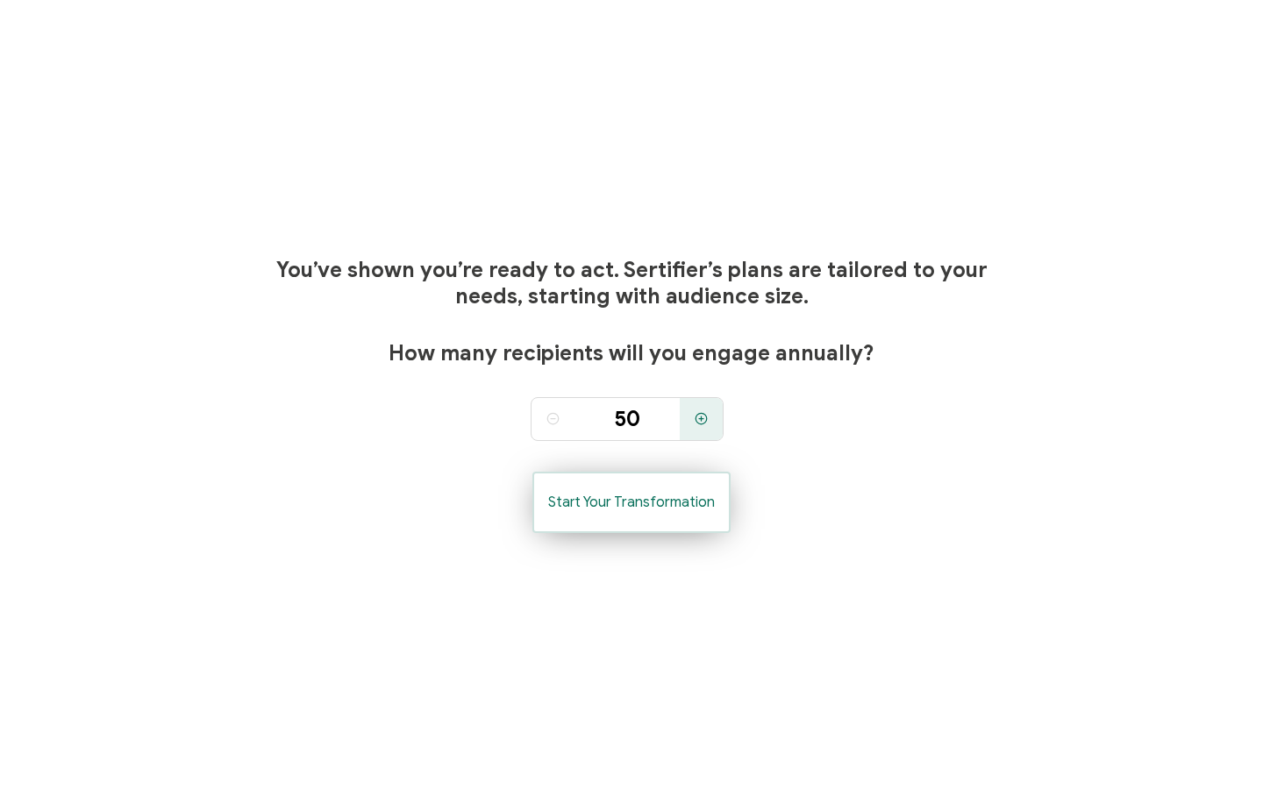
click at [713, 496] on button "Start Your Transformation" at bounding box center [631, 502] width 198 height 61
